Goal: Task Accomplishment & Management: Complete application form

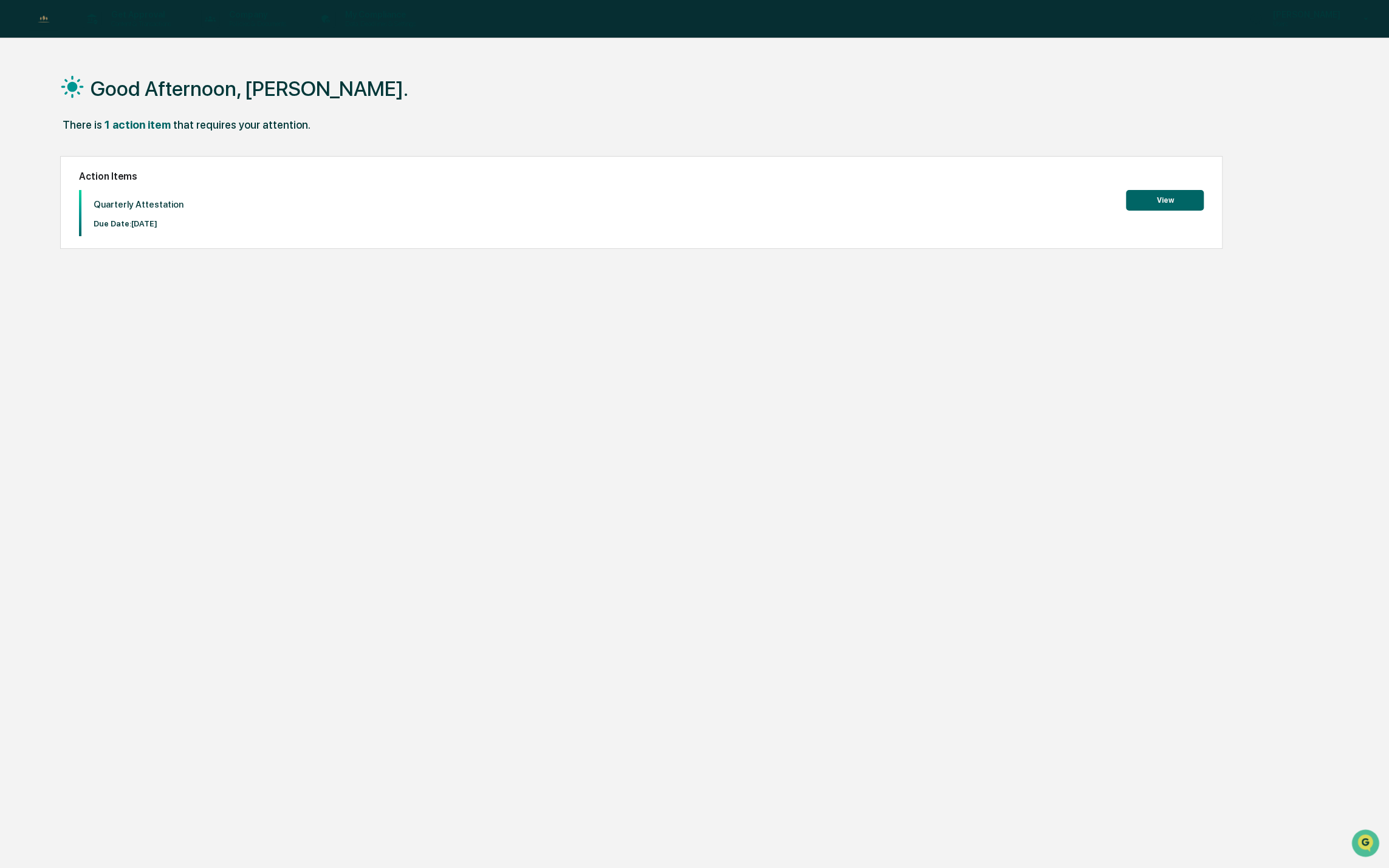
click at [1155, 204] on button "View" at bounding box center [1164, 200] width 78 height 20
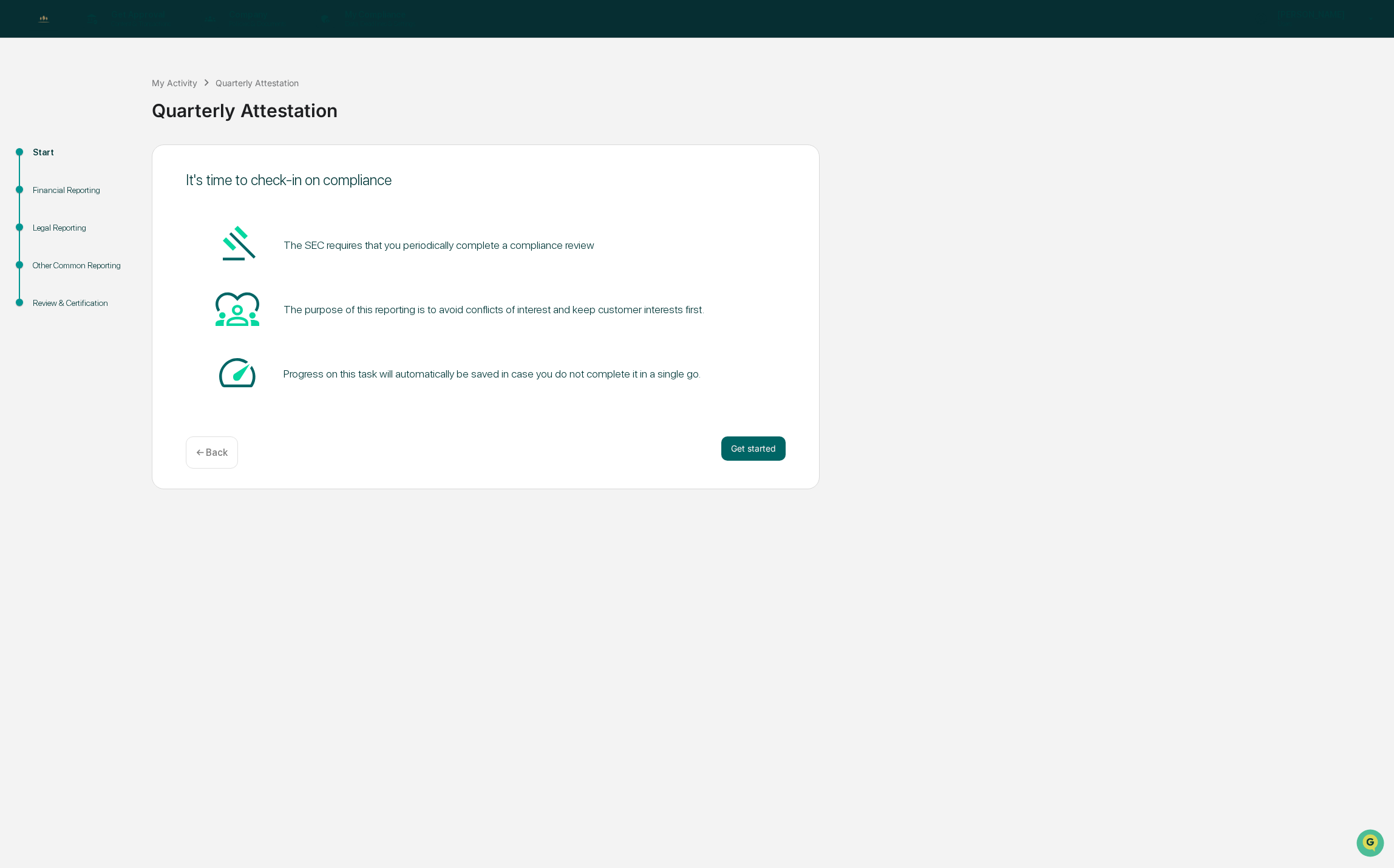
click at [752, 464] on div "Get started ← Back" at bounding box center [485, 453] width 600 height 32
click at [744, 454] on button "Get started" at bounding box center [753, 448] width 64 height 24
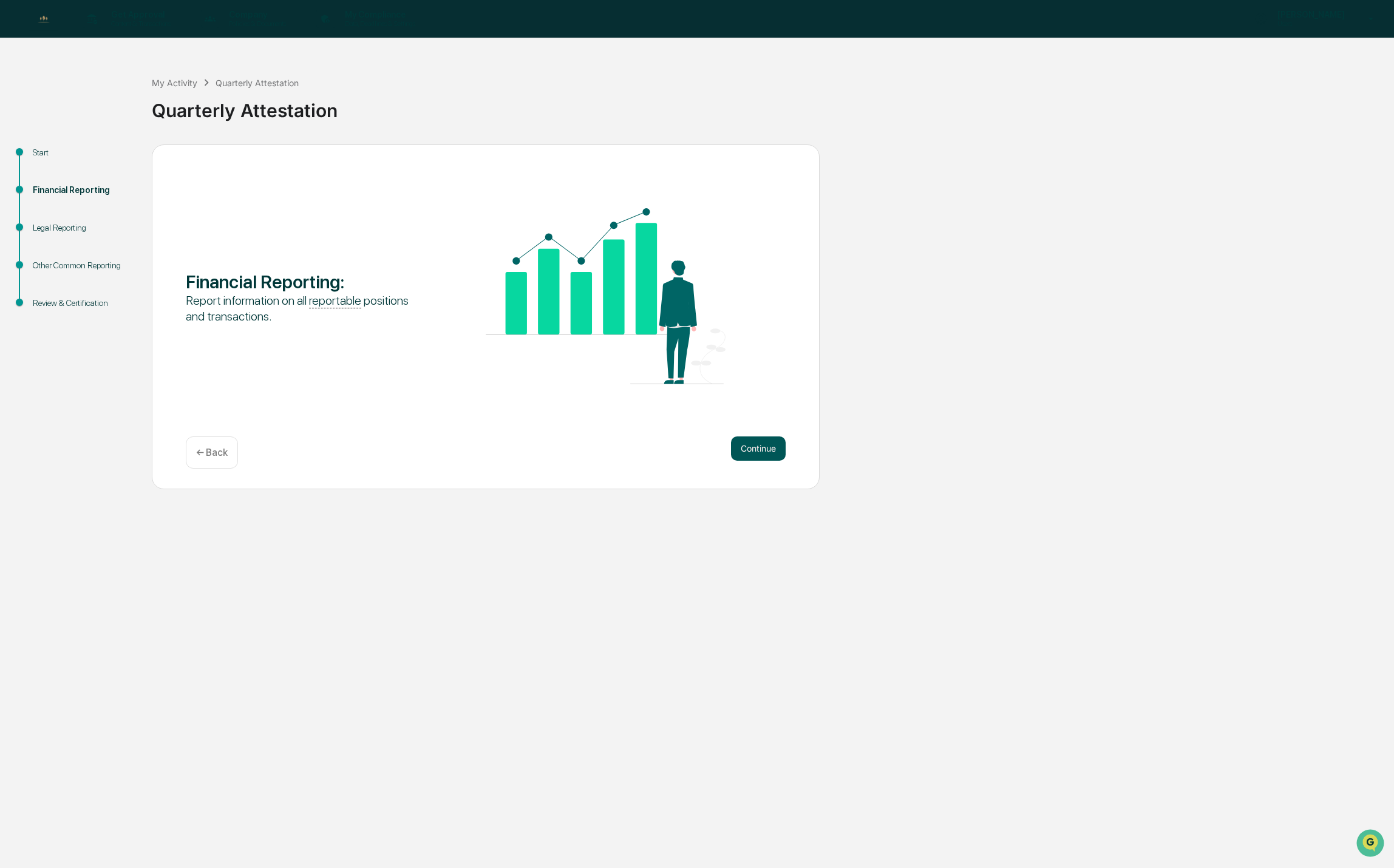
click at [769, 443] on button "Continue" at bounding box center [758, 448] width 55 height 24
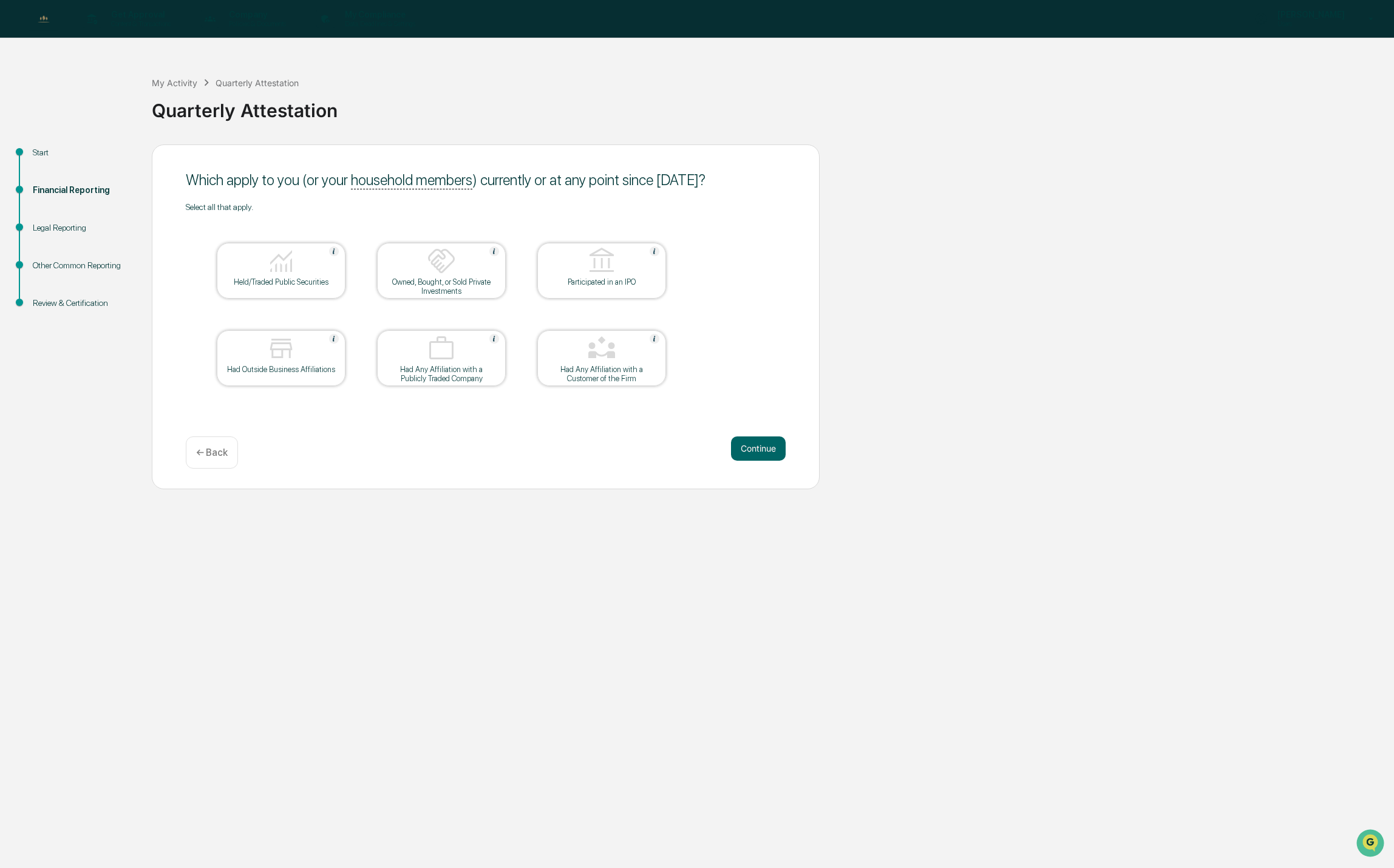
click at [278, 277] on div at bounding box center [281, 262] width 122 height 31
click at [773, 448] on button "Continue" at bounding box center [758, 448] width 55 height 24
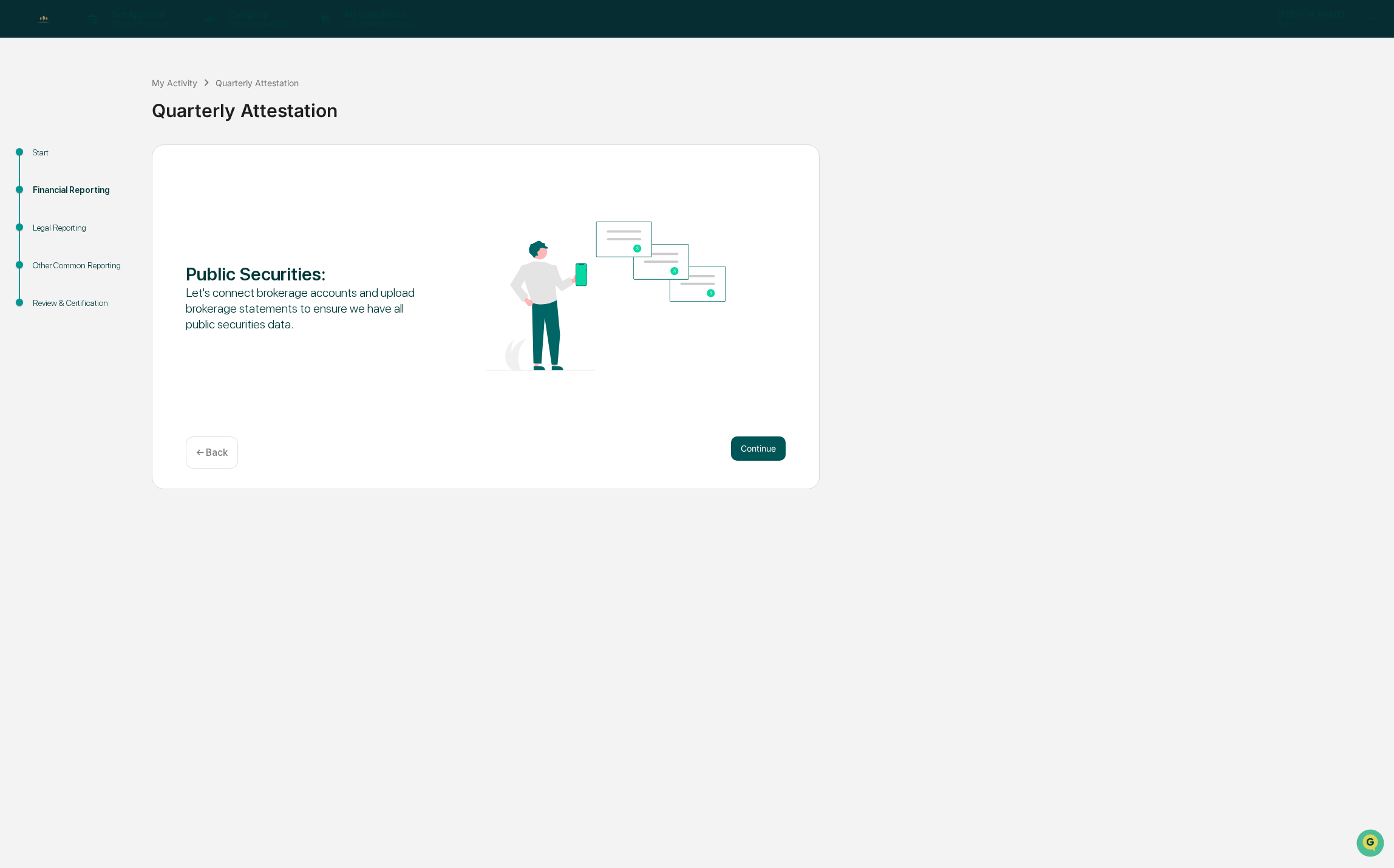
click at [754, 445] on button "Continue" at bounding box center [758, 448] width 55 height 24
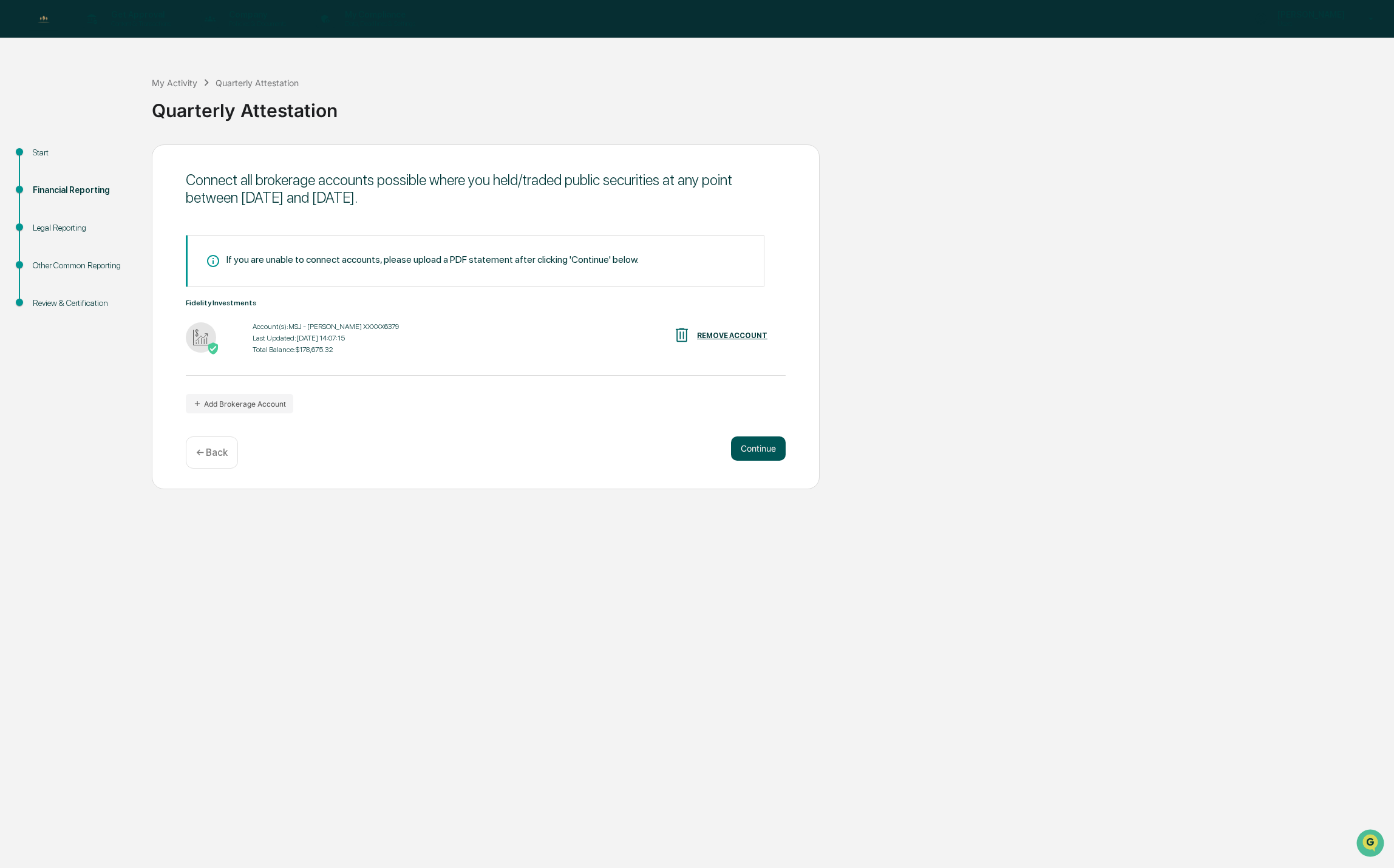
click at [760, 453] on button "Continue" at bounding box center [758, 448] width 55 height 24
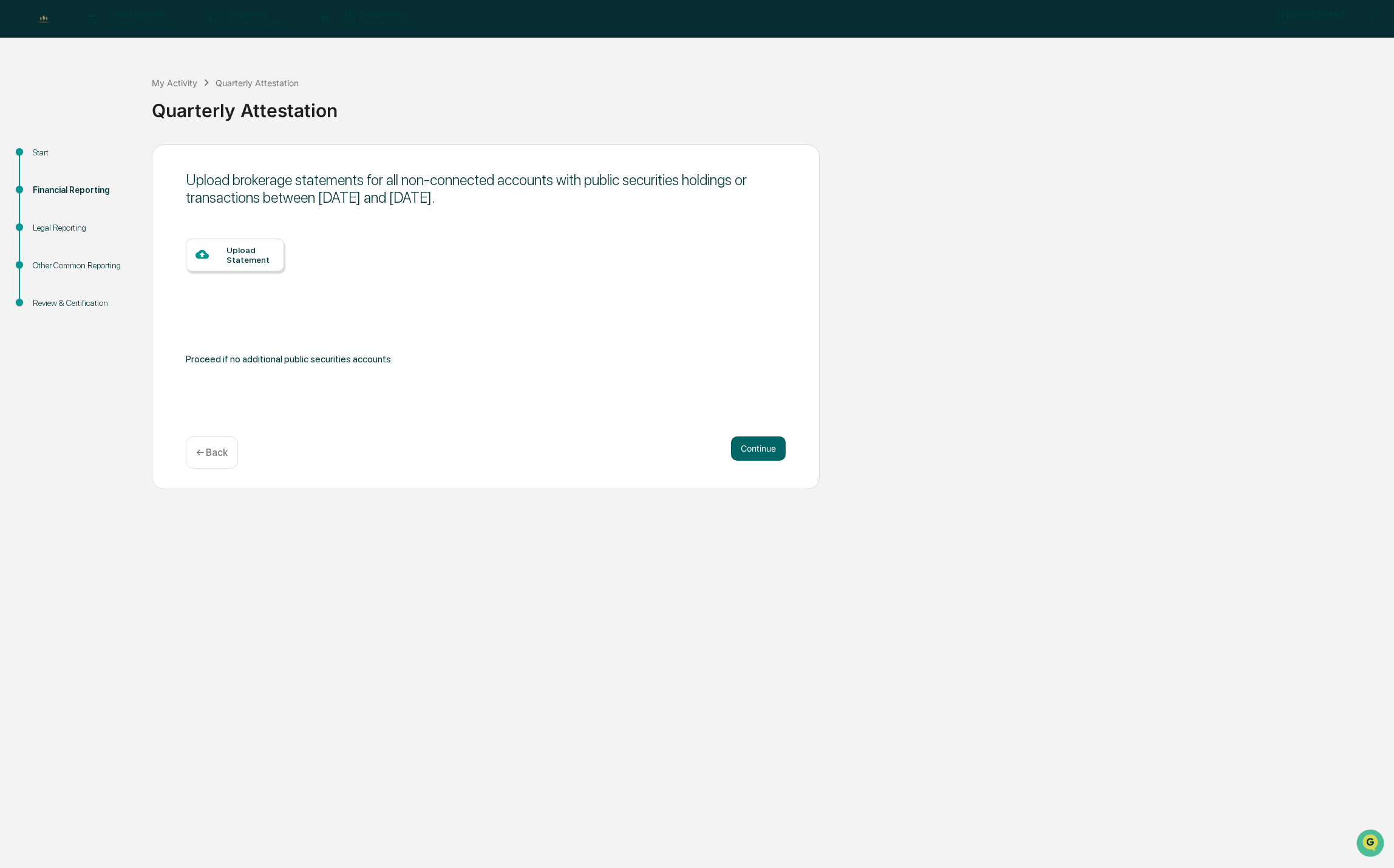
click at [245, 252] on div "Upload Statement" at bounding box center [250, 255] width 48 height 20
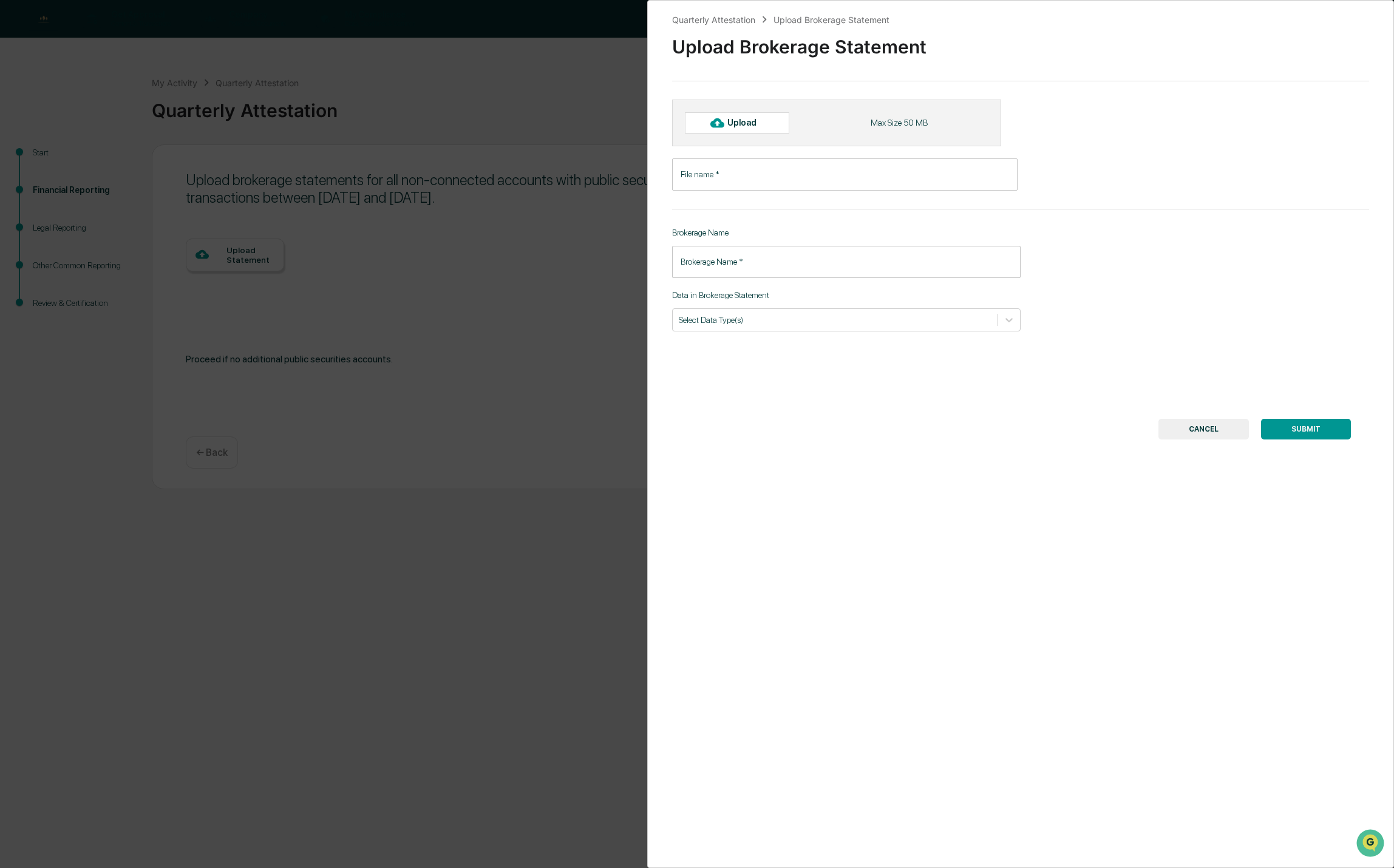
click at [333, 185] on div "Quarterly Attestation Upload Brokerage Statement Upload Brokerage Statement Upl…" at bounding box center [697, 434] width 1394 height 868
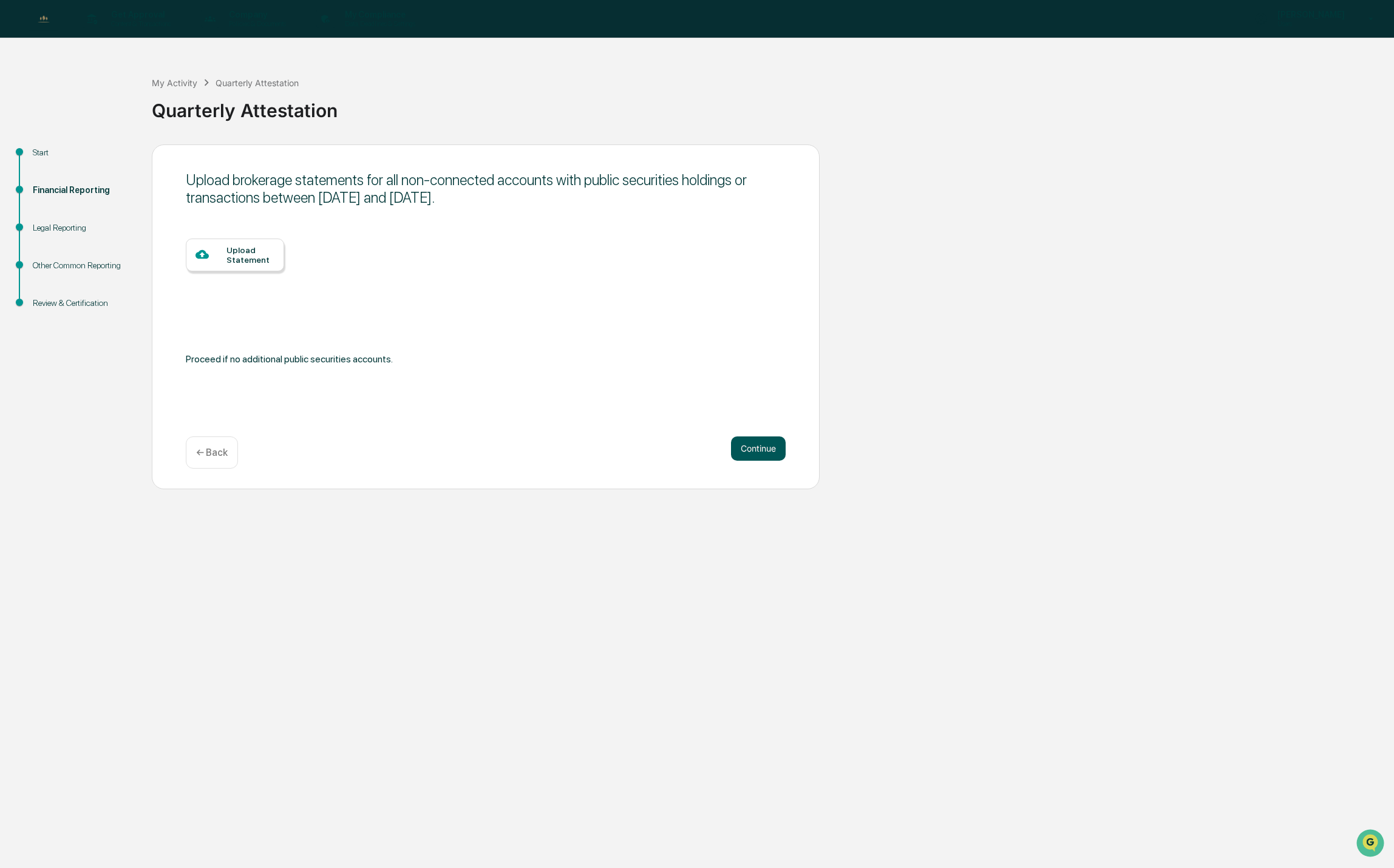
click at [763, 437] on button "Continue" at bounding box center [758, 448] width 55 height 24
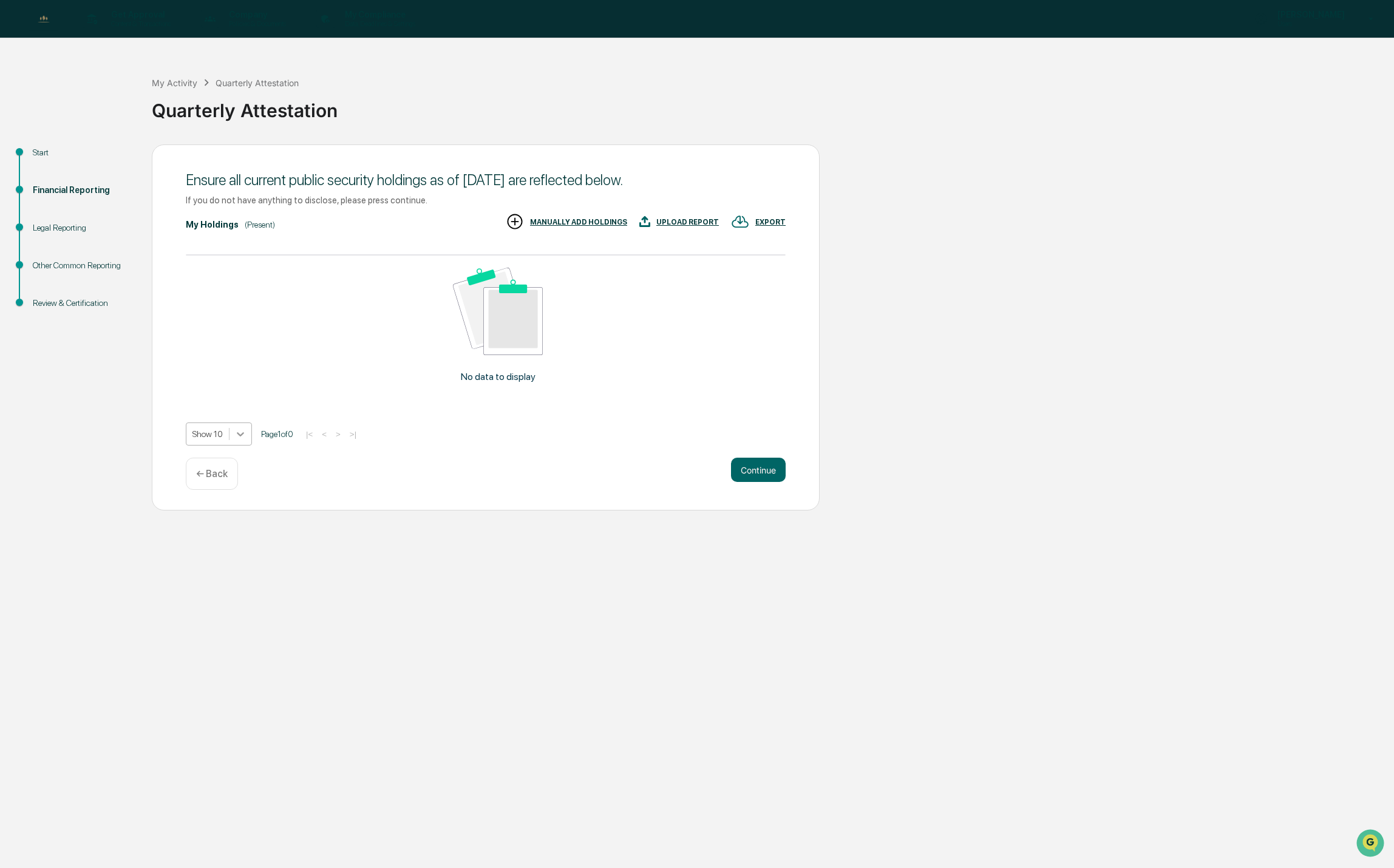
click at [236, 434] on icon at bounding box center [240, 434] width 12 height 12
click at [224, 469] on div "Show 5" at bounding box center [218, 463] width 65 height 20
click at [292, 339] on div "No data to display" at bounding box center [498, 330] width 624 height 149
click at [215, 224] on div "My Holdings" at bounding box center [212, 224] width 53 height 9
click at [250, 222] on div "(Present)" at bounding box center [260, 224] width 31 height 9
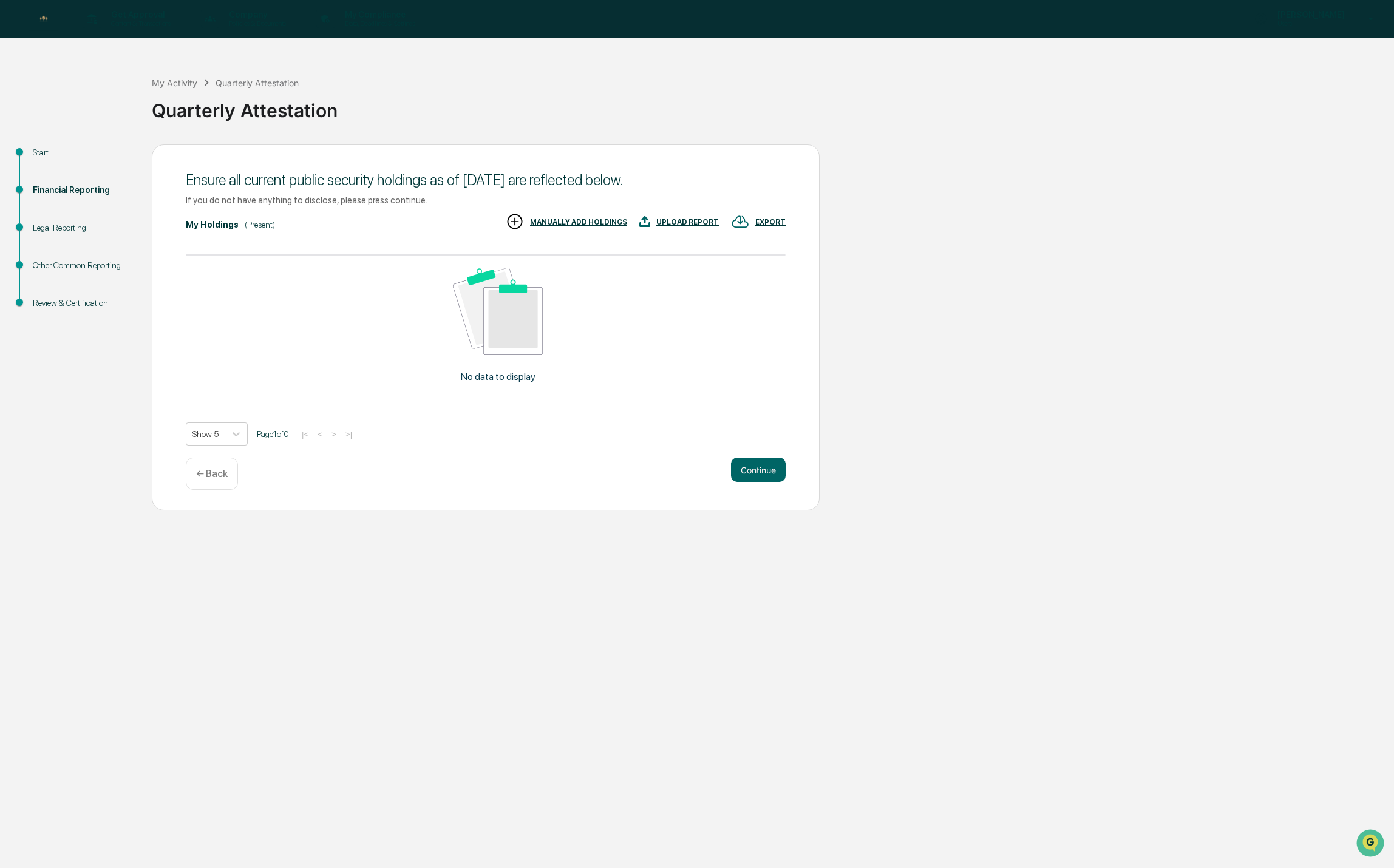
click at [773, 225] on div "EXPORT" at bounding box center [770, 223] width 31 height 9
click at [762, 248] on p "csv (excel)" at bounding box center [784, 255] width 42 height 13
click at [219, 475] on div at bounding box center [697, 434] width 1394 height 868
click at [218, 474] on p "← Back" at bounding box center [212, 474] width 31 height 12
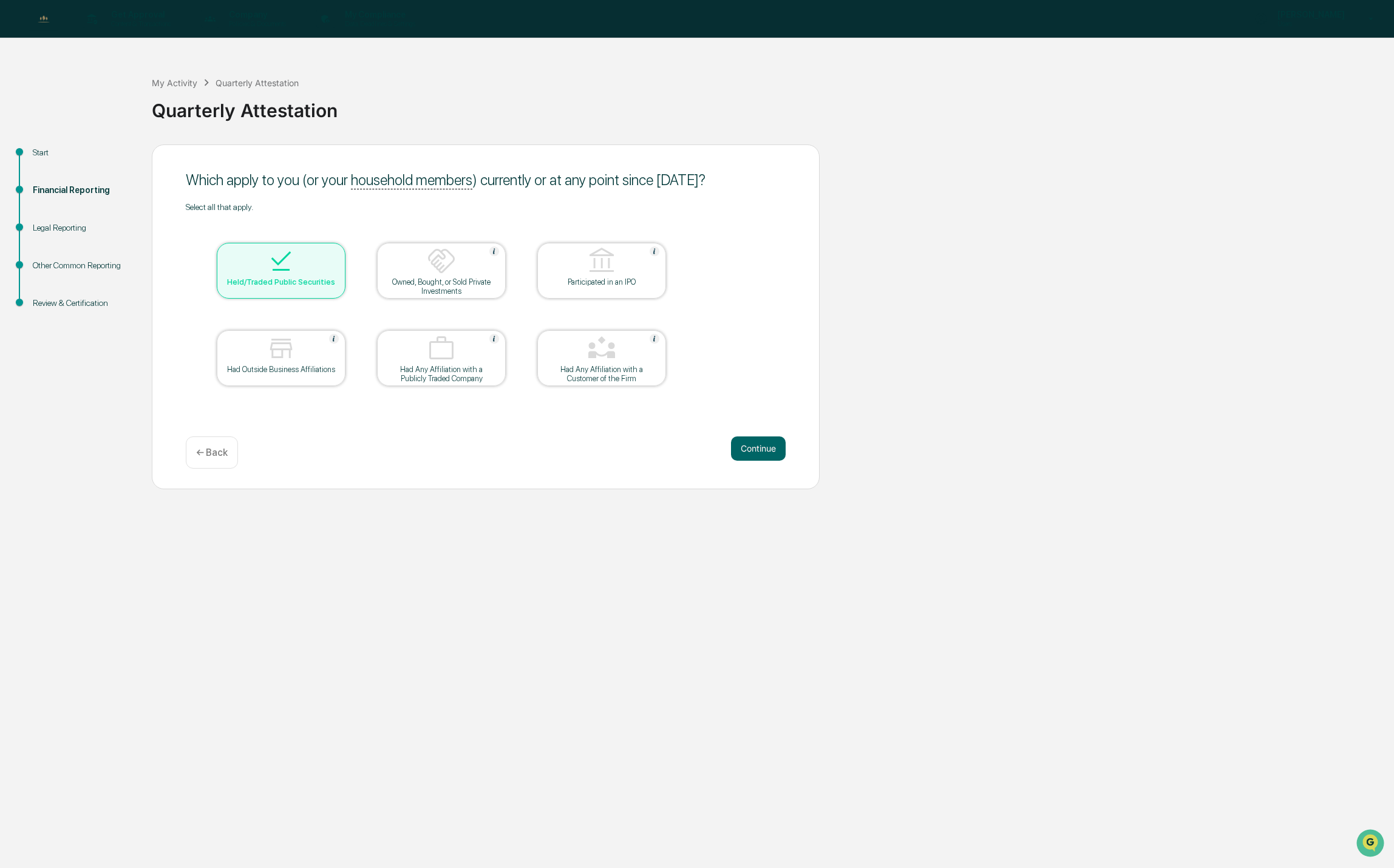
click at [277, 277] on div "Held/Traded Public Securities" at bounding box center [281, 282] width 109 height 9
click at [757, 449] on button "Continue" at bounding box center [758, 448] width 55 height 24
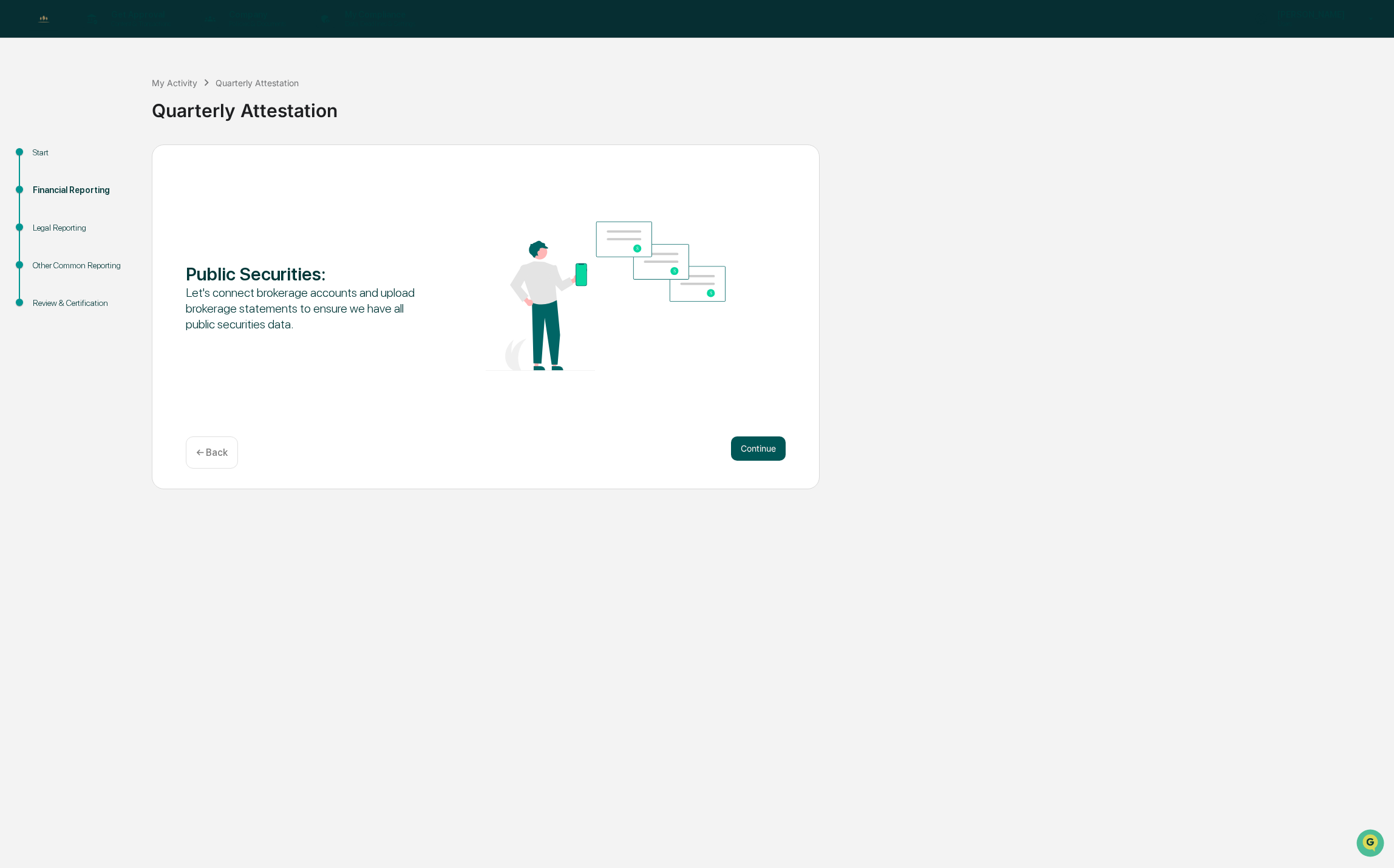
click at [755, 445] on button "Continue" at bounding box center [758, 448] width 55 height 24
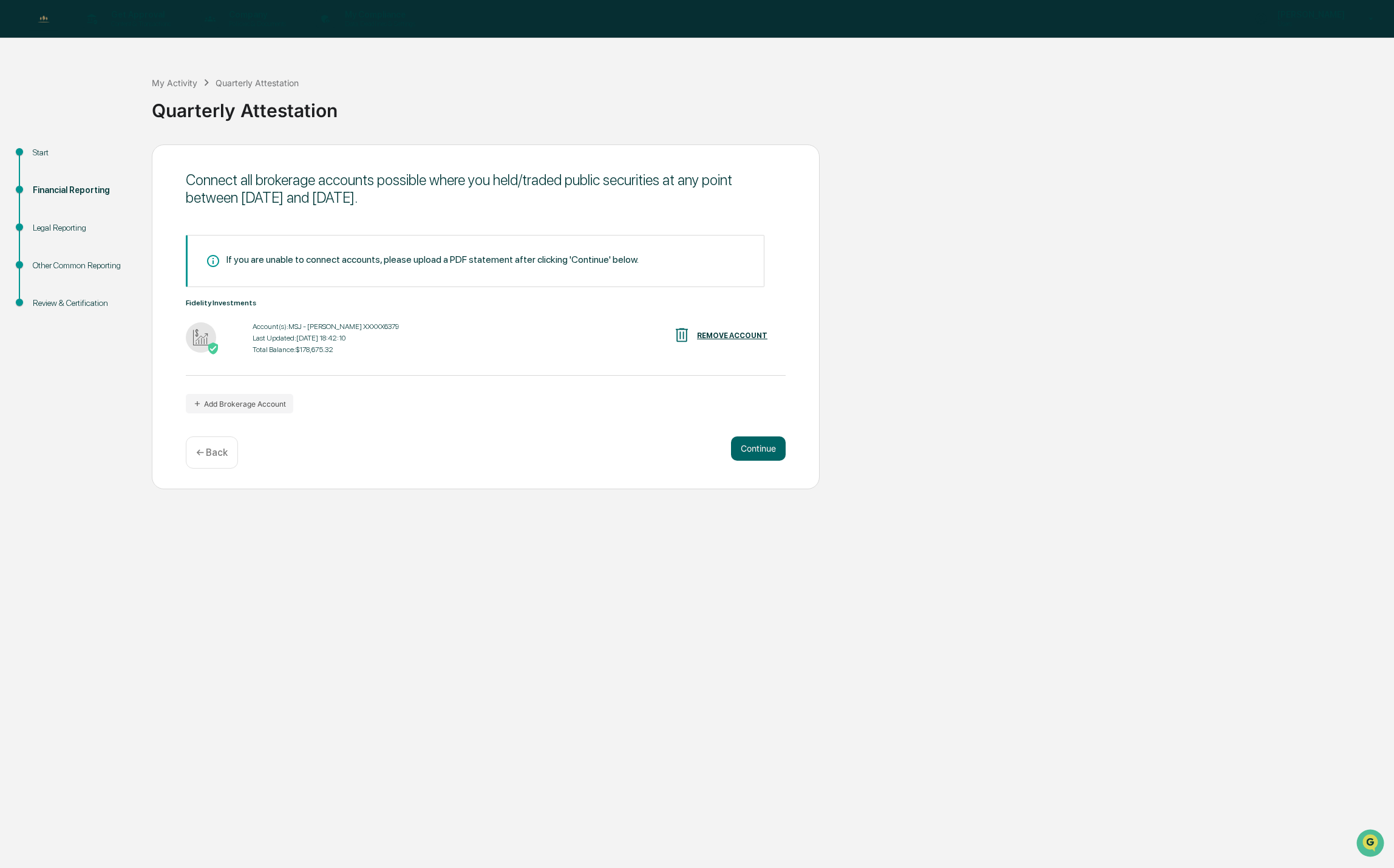
click at [258, 339] on div "Last Updated: [DATE] 18:42:10" at bounding box center [325, 338] width 146 height 9
click at [762, 441] on button "Continue" at bounding box center [758, 448] width 55 height 24
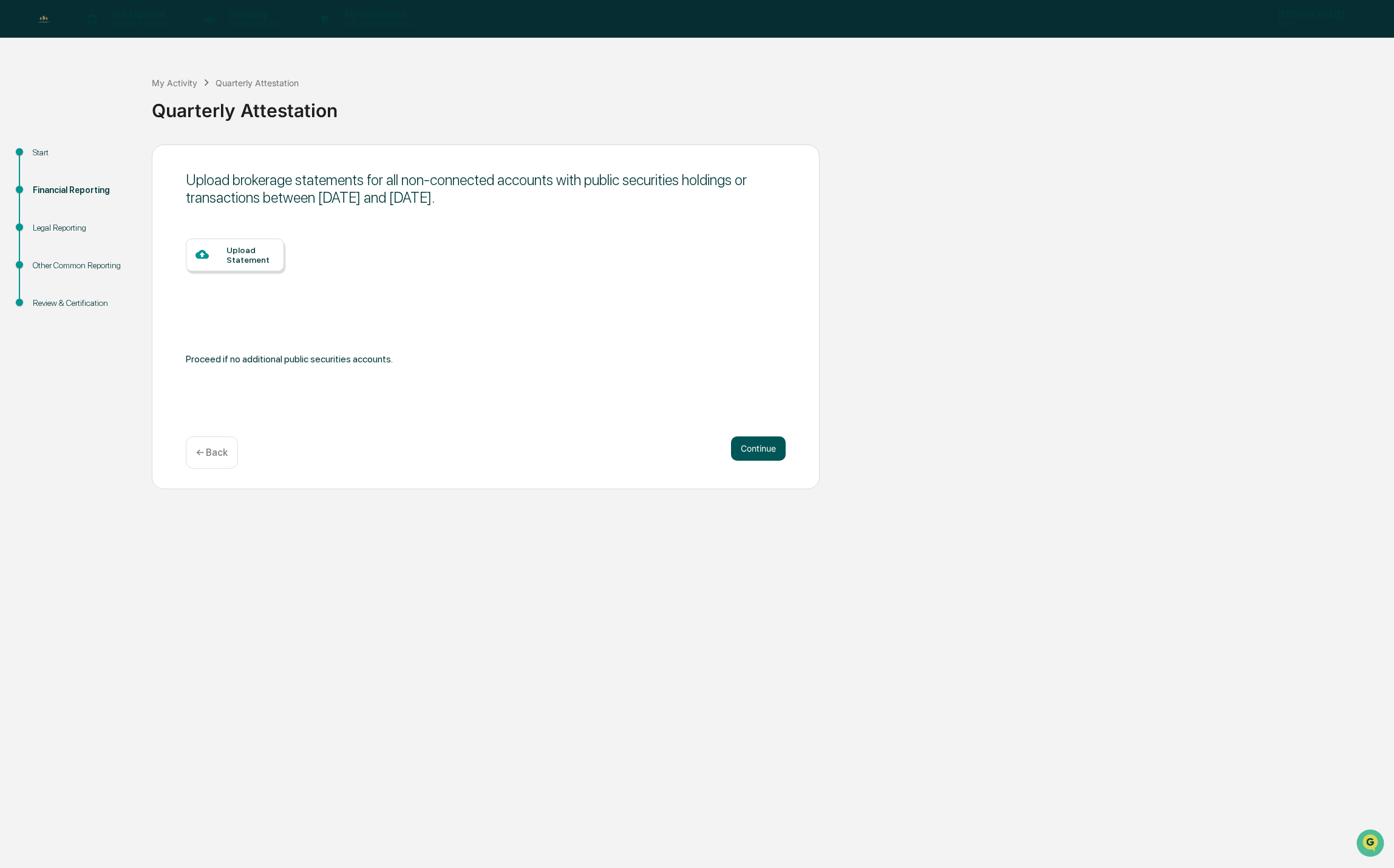
click at [760, 437] on button "Continue" at bounding box center [758, 448] width 55 height 24
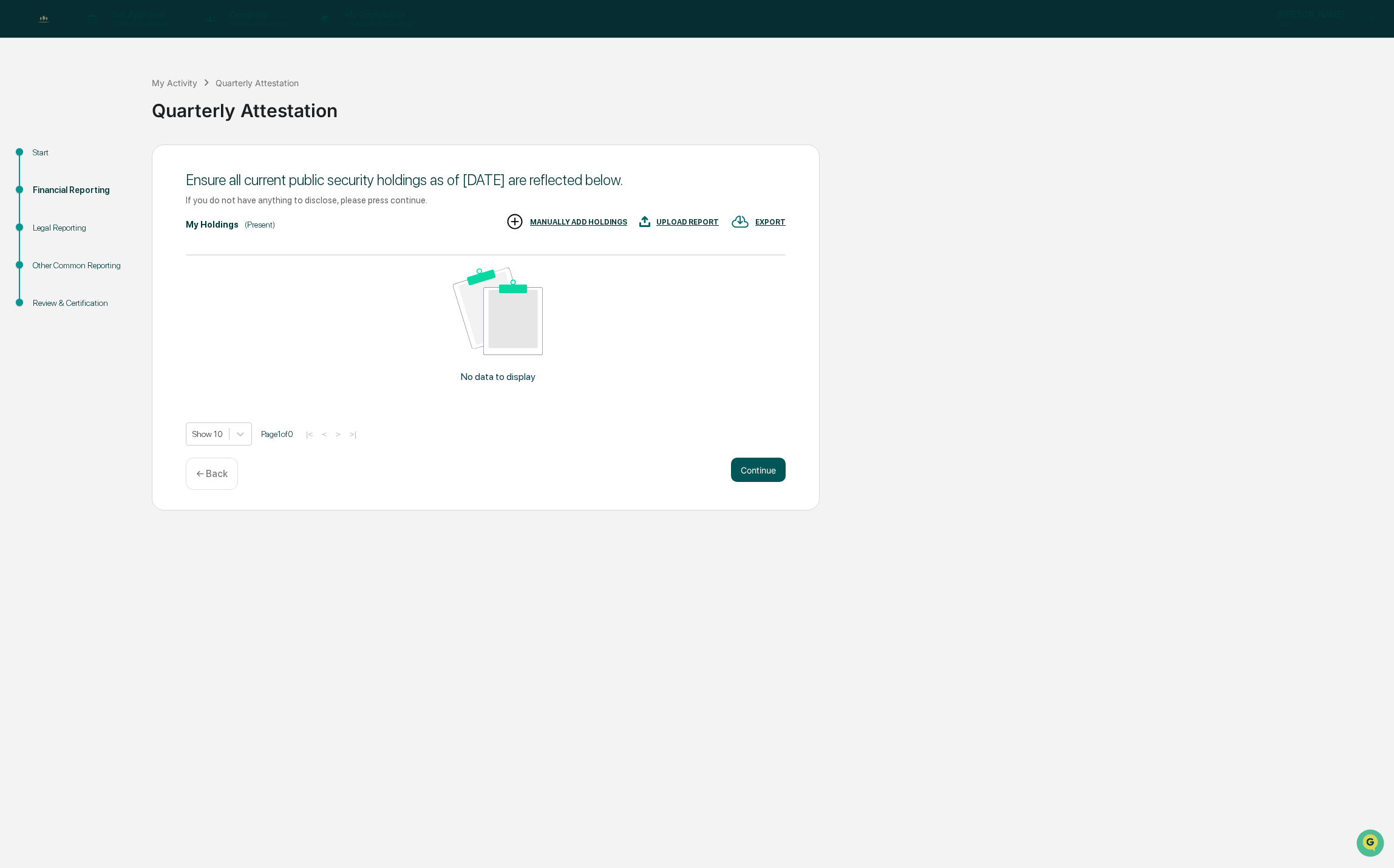
click at [762, 469] on button "Continue" at bounding box center [758, 469] width 55 height 24
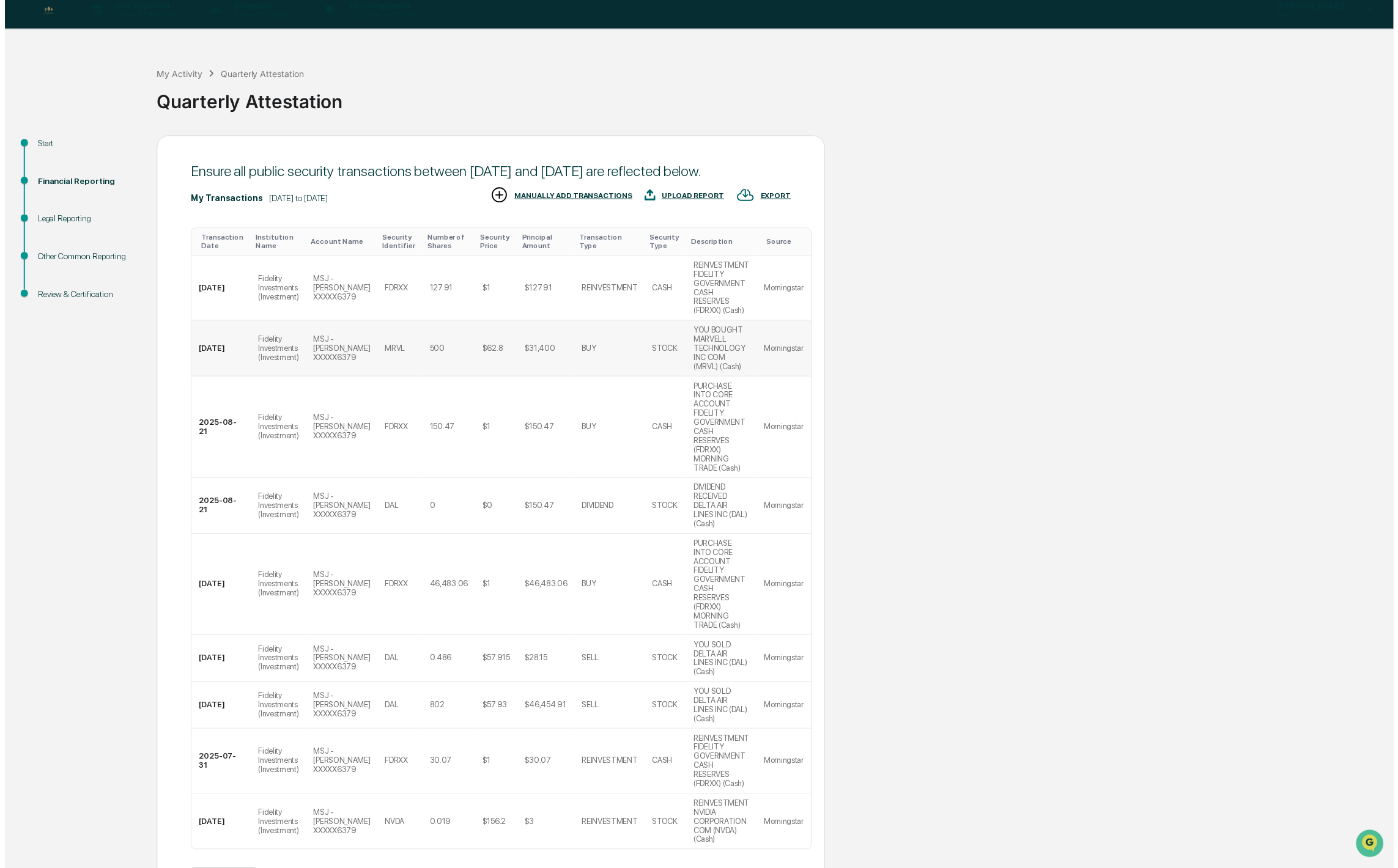
scroll to position [17, 0]
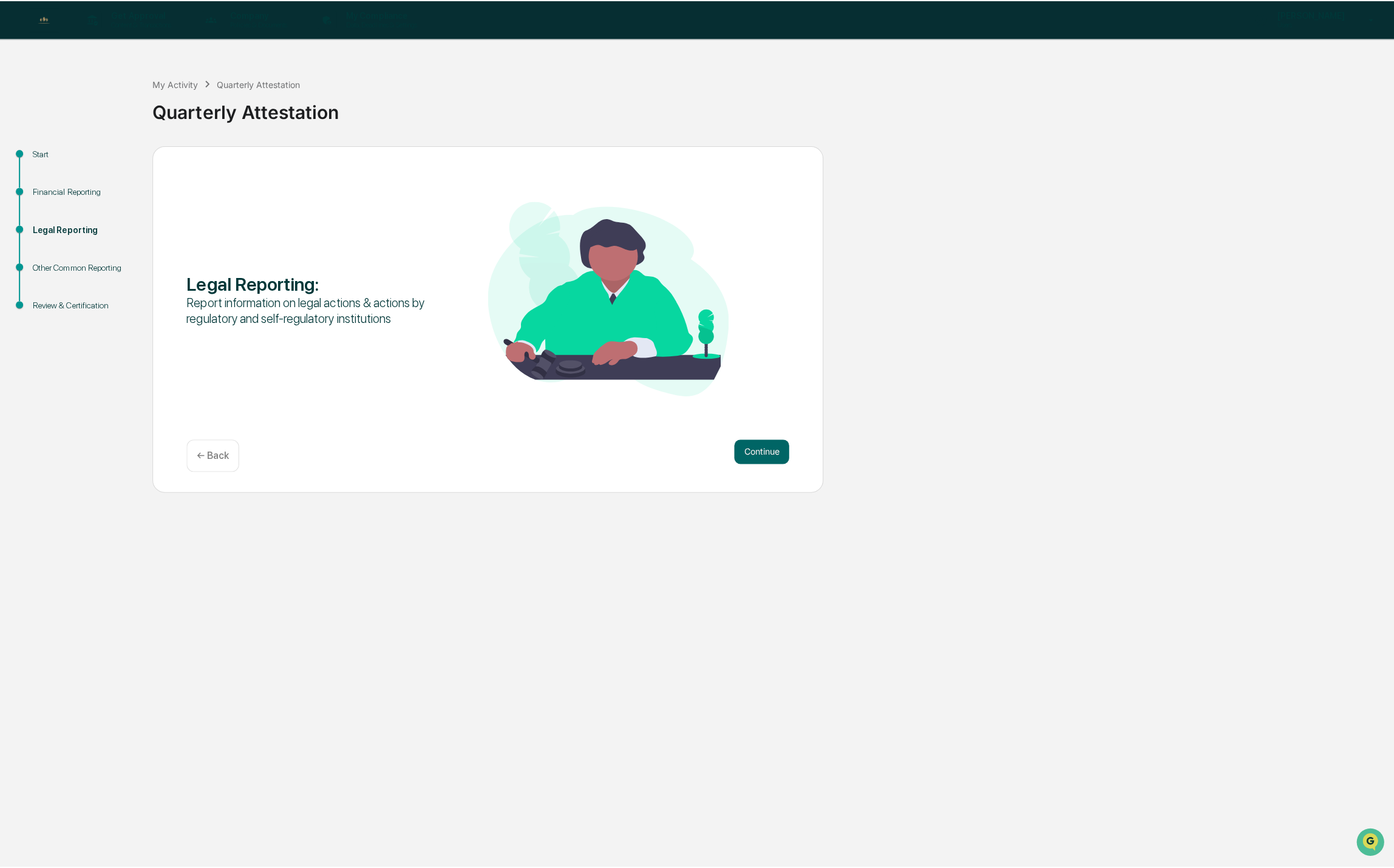
scroll to position [0, 0]
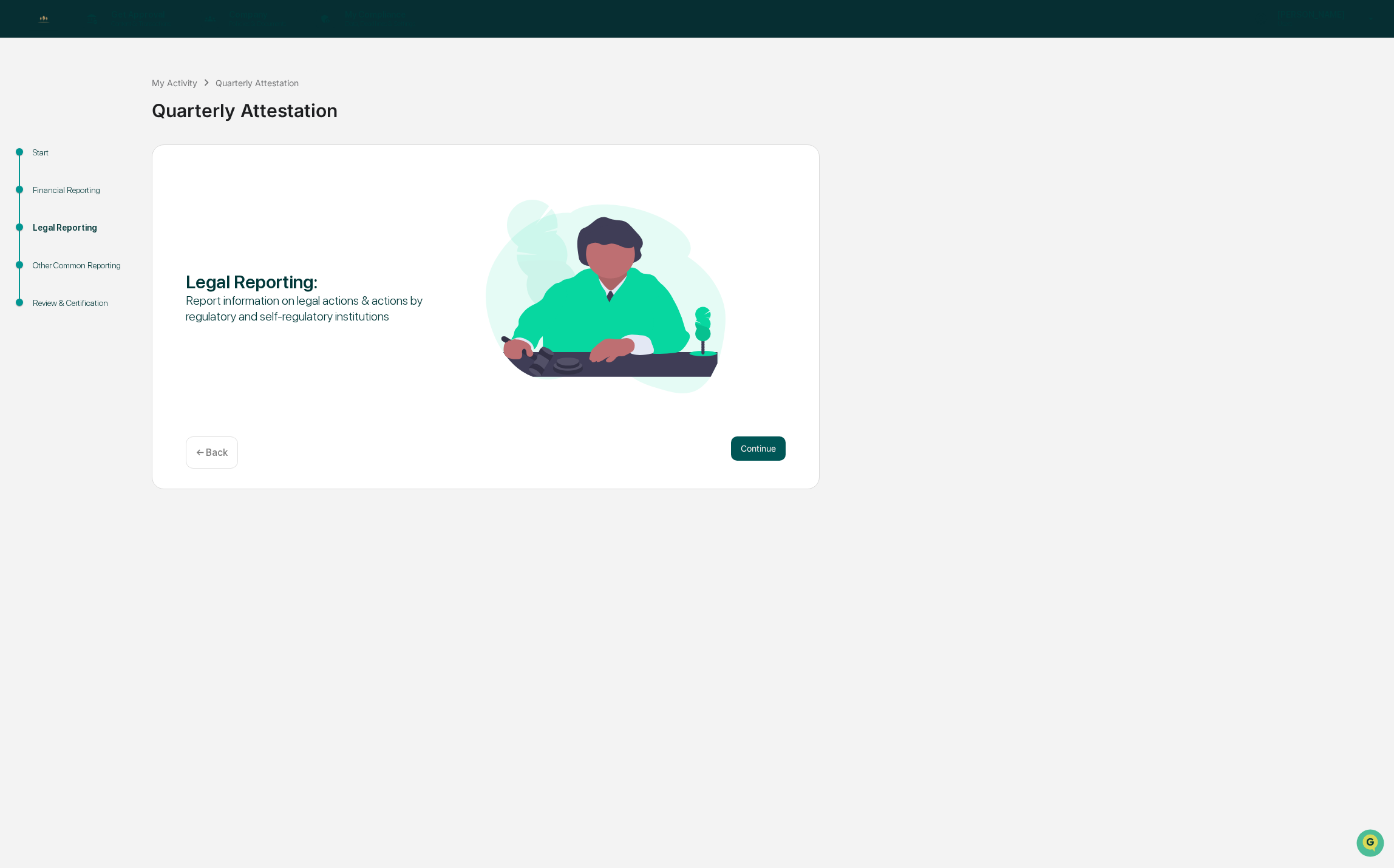
click at [767, 445] on button "Continue" at bounding box center [758, 448] width 55 height 24
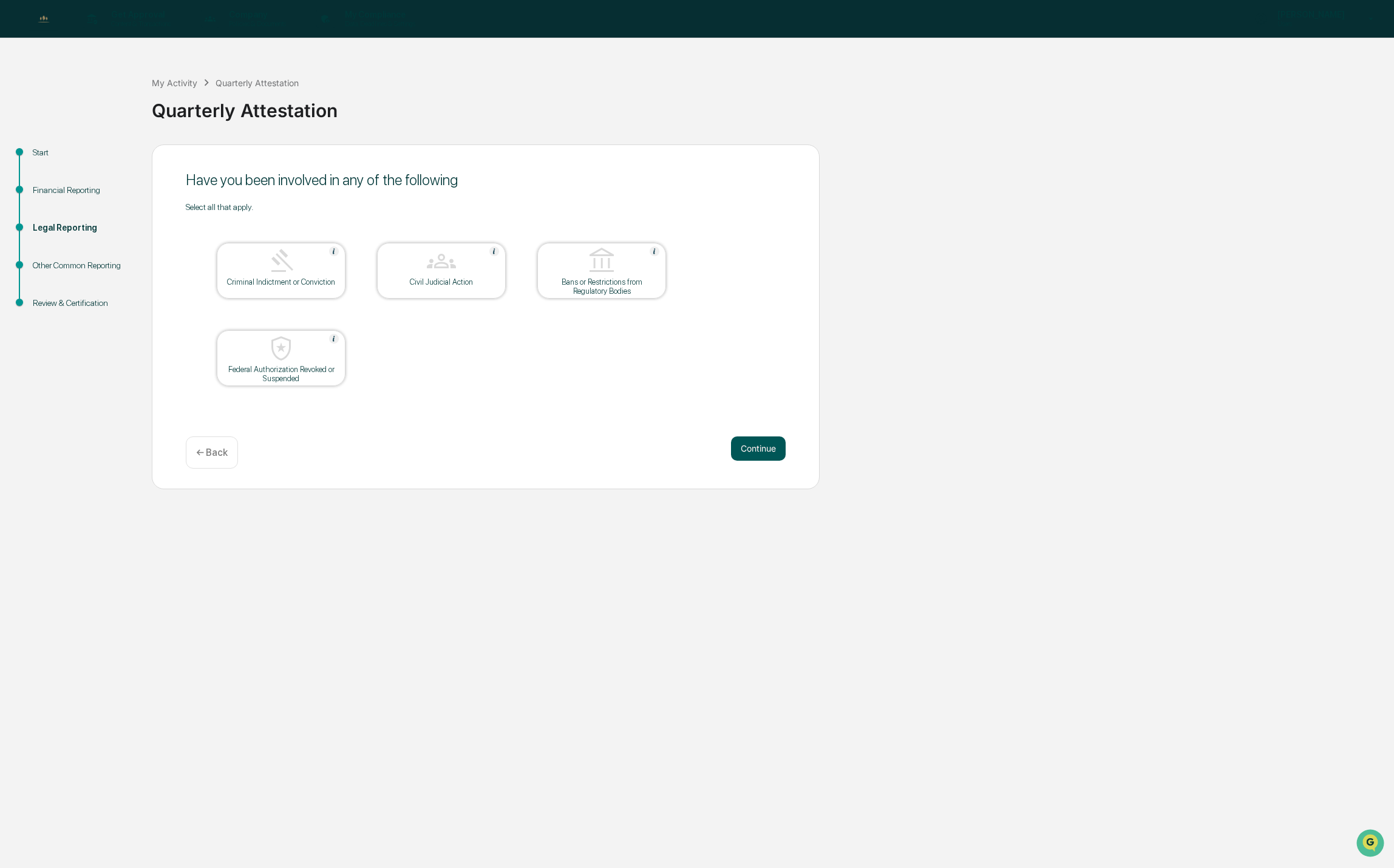
click at [762, 446] on button "Continue" at bounding box center [758, 448] width 55 height 24
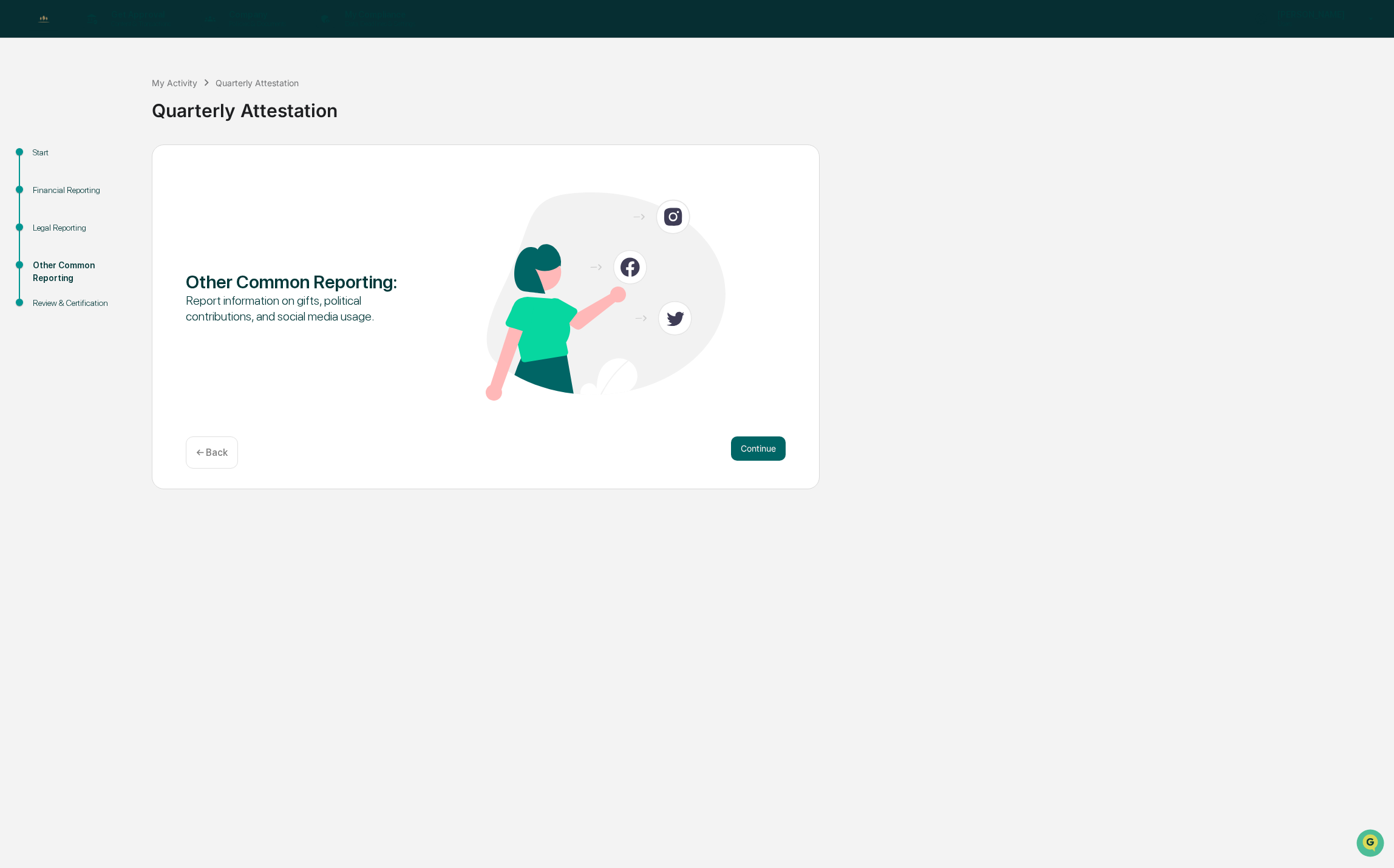
click at [762, 447] on button "Continue" at bounding box center [758, 448] width 55 height 24
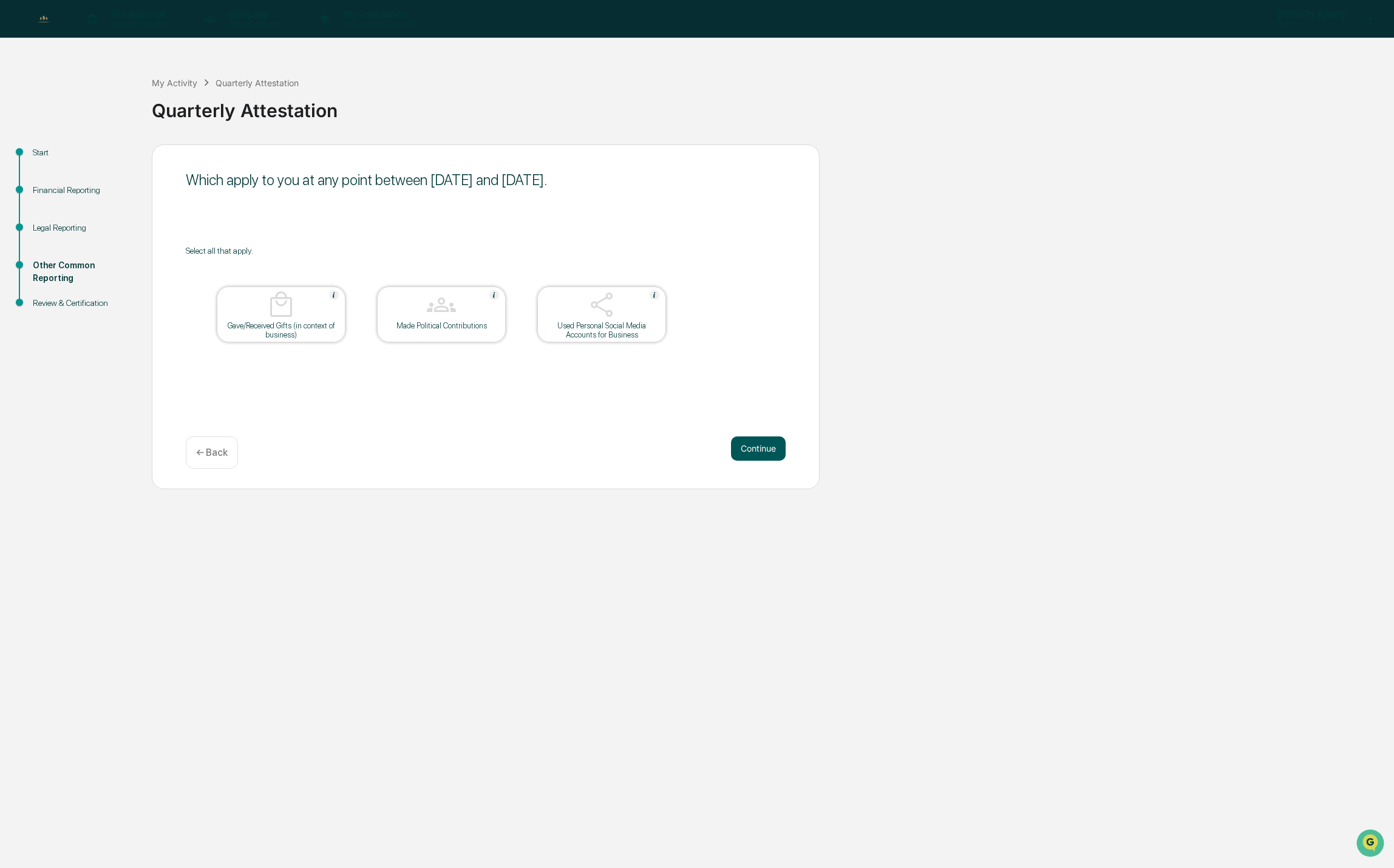
click at [758, 450] on button "Continue" at bounding box center [758, 448] width 55 height 24
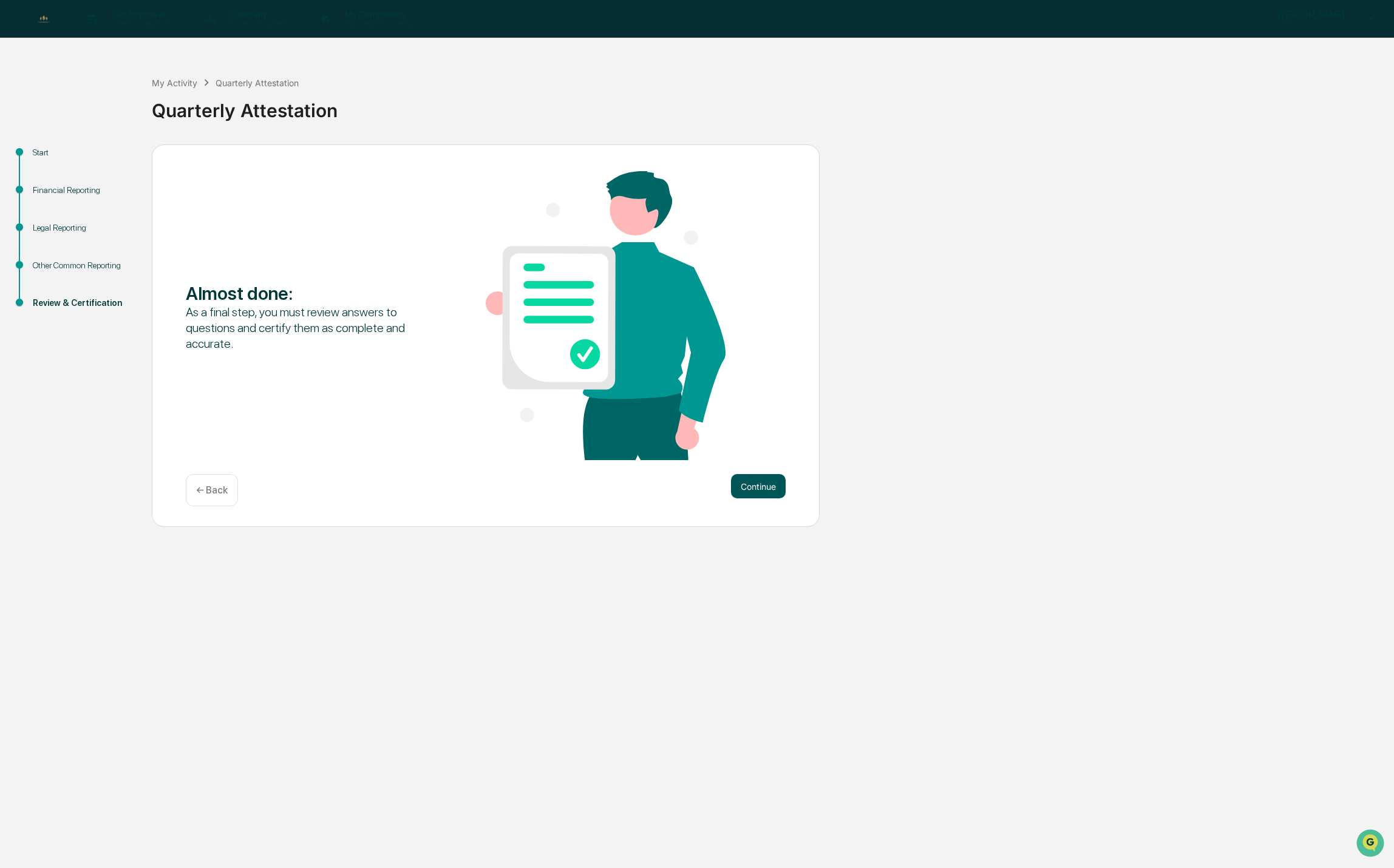
click at [758, 497] on button "Continue" at bounding box center [758, 486] width 55 height 24
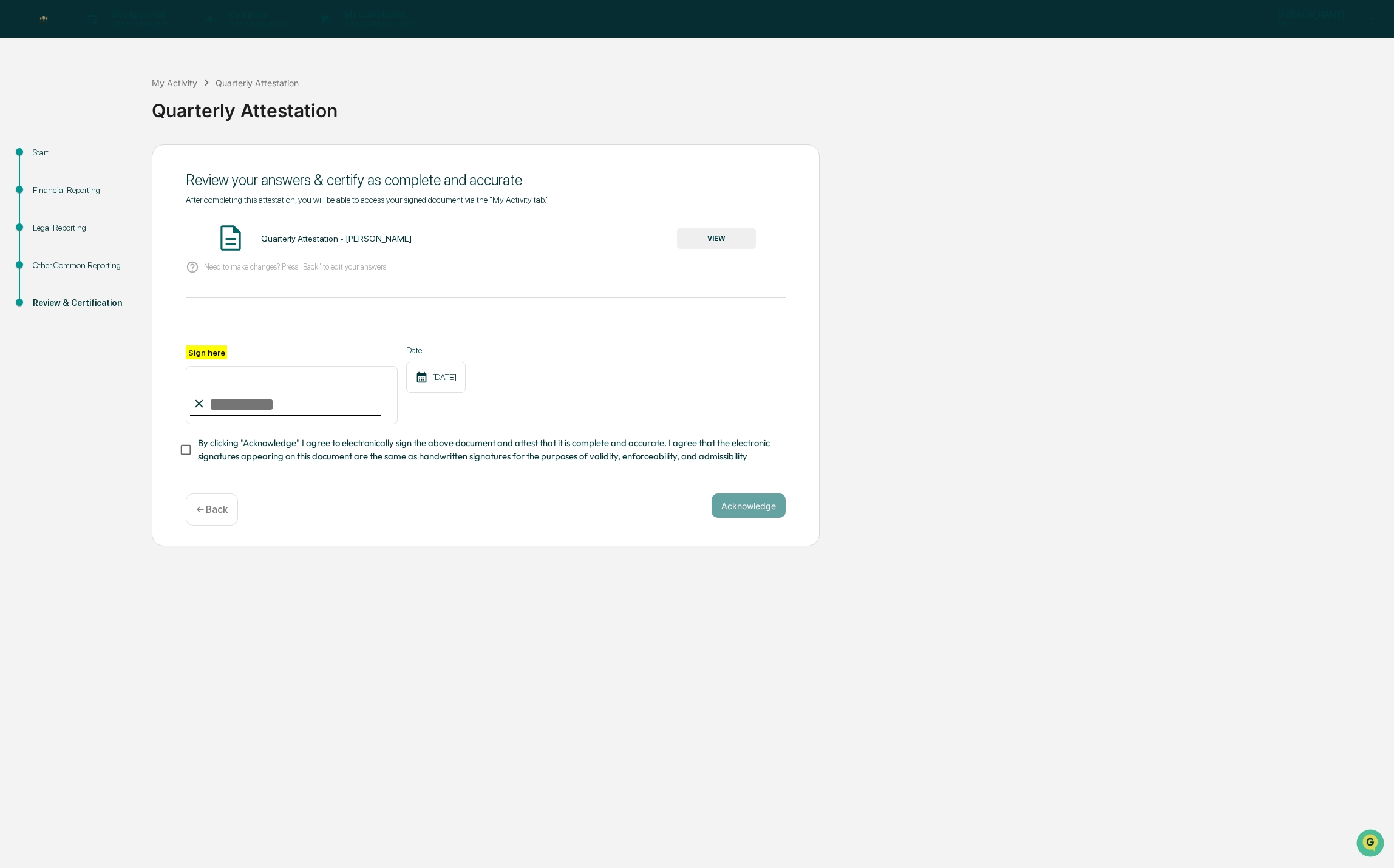
click at [223, 407] on input "Sign here" at bounding box center [291, 395] width 212 height 58
type input "**********"
click at [728, 506] on button "Acknowledge" at bounding box center [749, 506] width 74 height 24
click at [720, 239] on button "VIEW" at bounding box center [717, 239] width 79 height 20
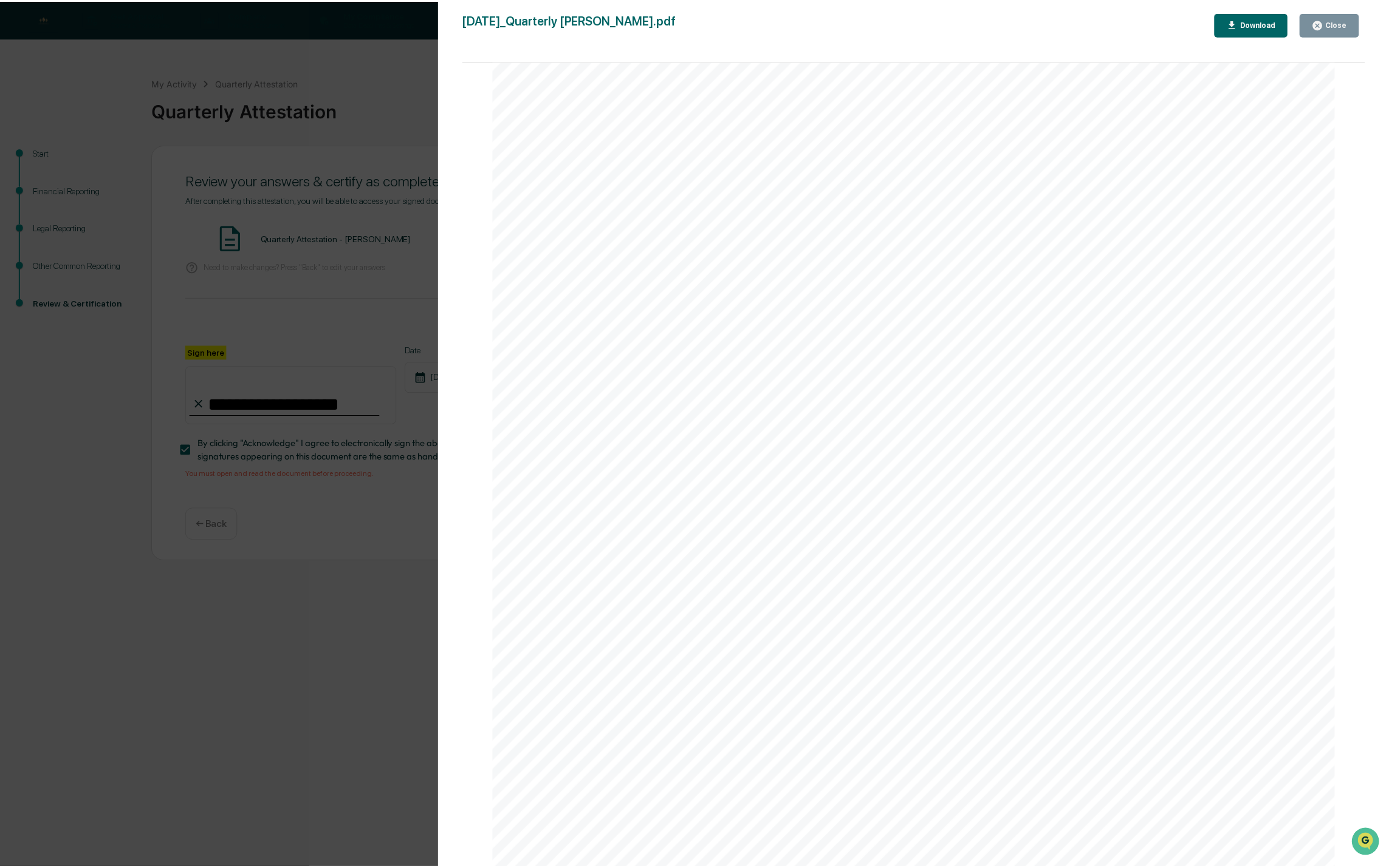
scroll to position [5362, 0]
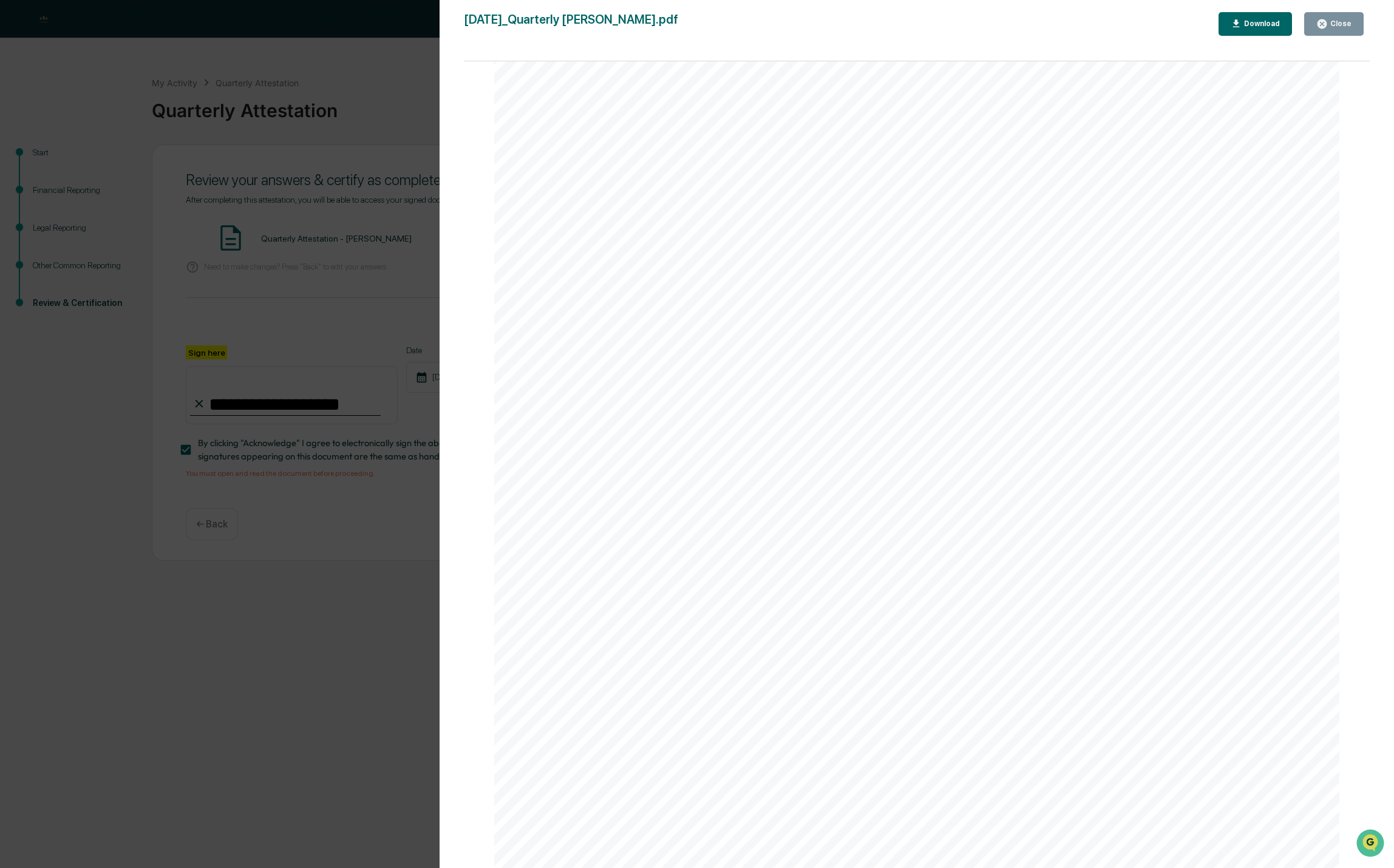
click at [1330, 25] on div "Close" at bounding box center [1339, 24] width 24 height 9
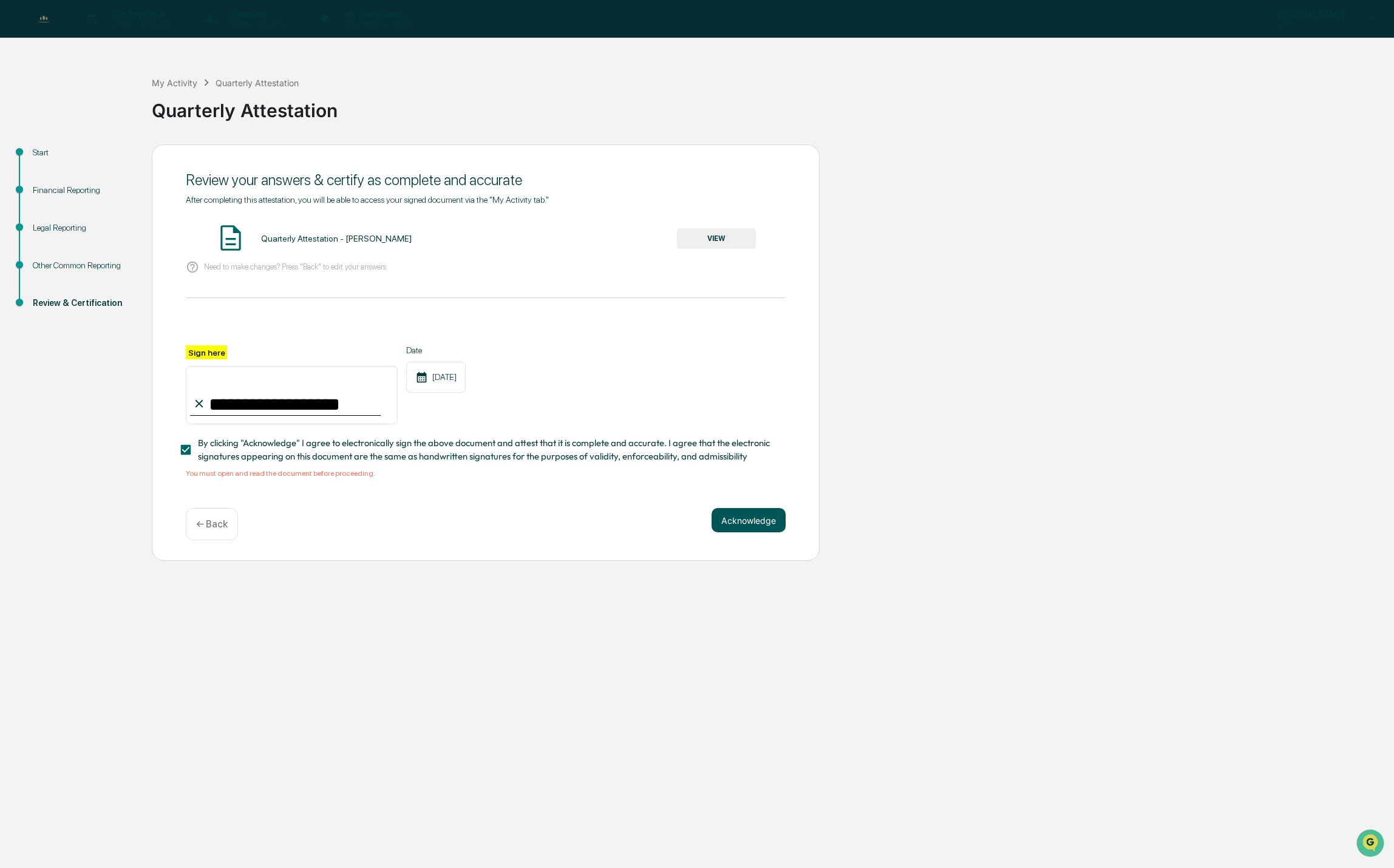
click at [750, 530] on button "Acknowledge" at bounding box center [749, 520] width 74 height 24
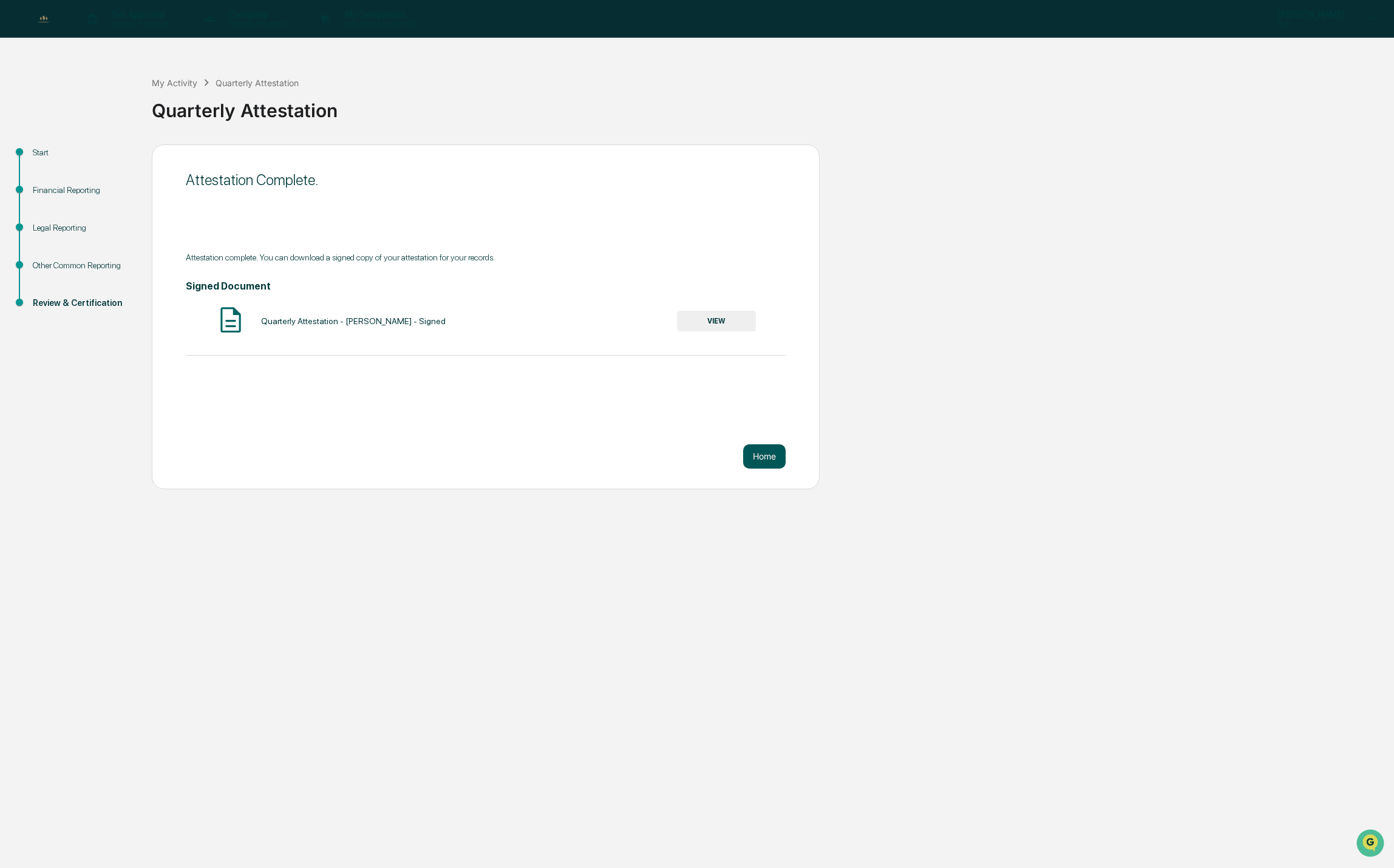
click at [757, 461] on button "Home" at bounding box center [765, 456] width 42 height 24
